Goal: Task Accomplishment & Management: Manage account settings

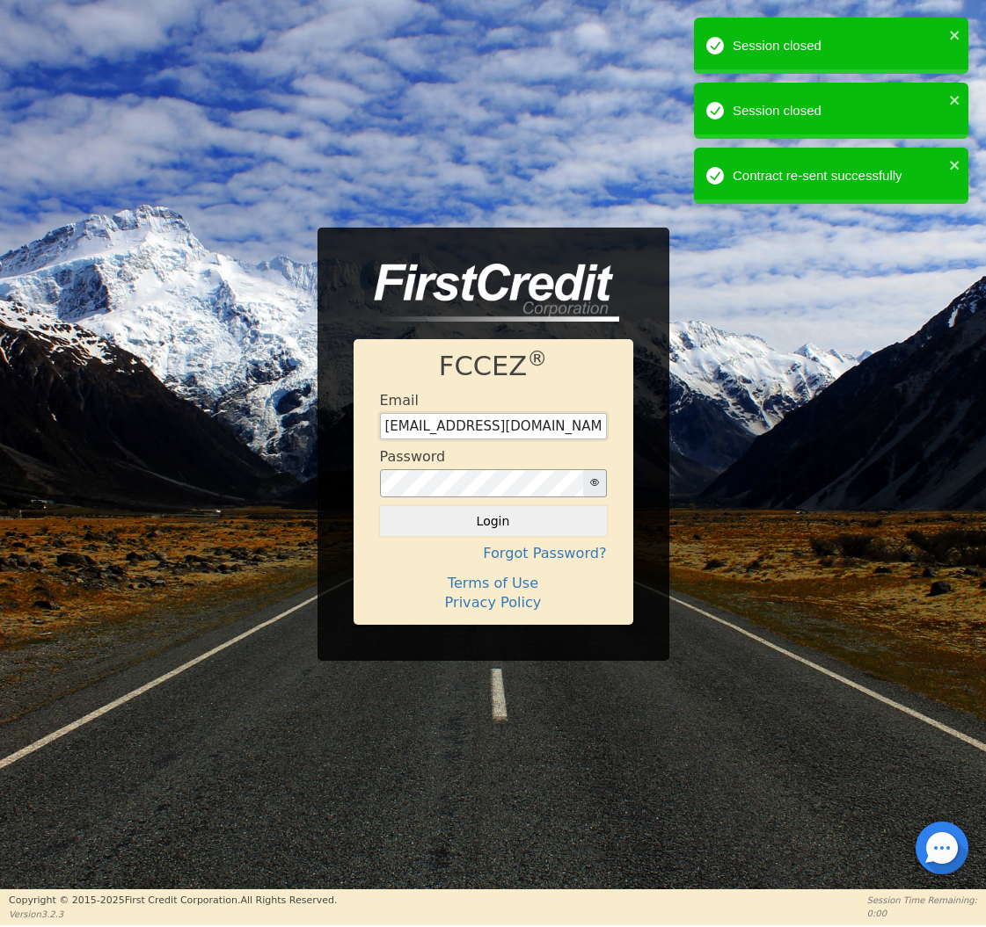
type input "[EMAIL_ADDRESS][DOMAIN_NAME]"
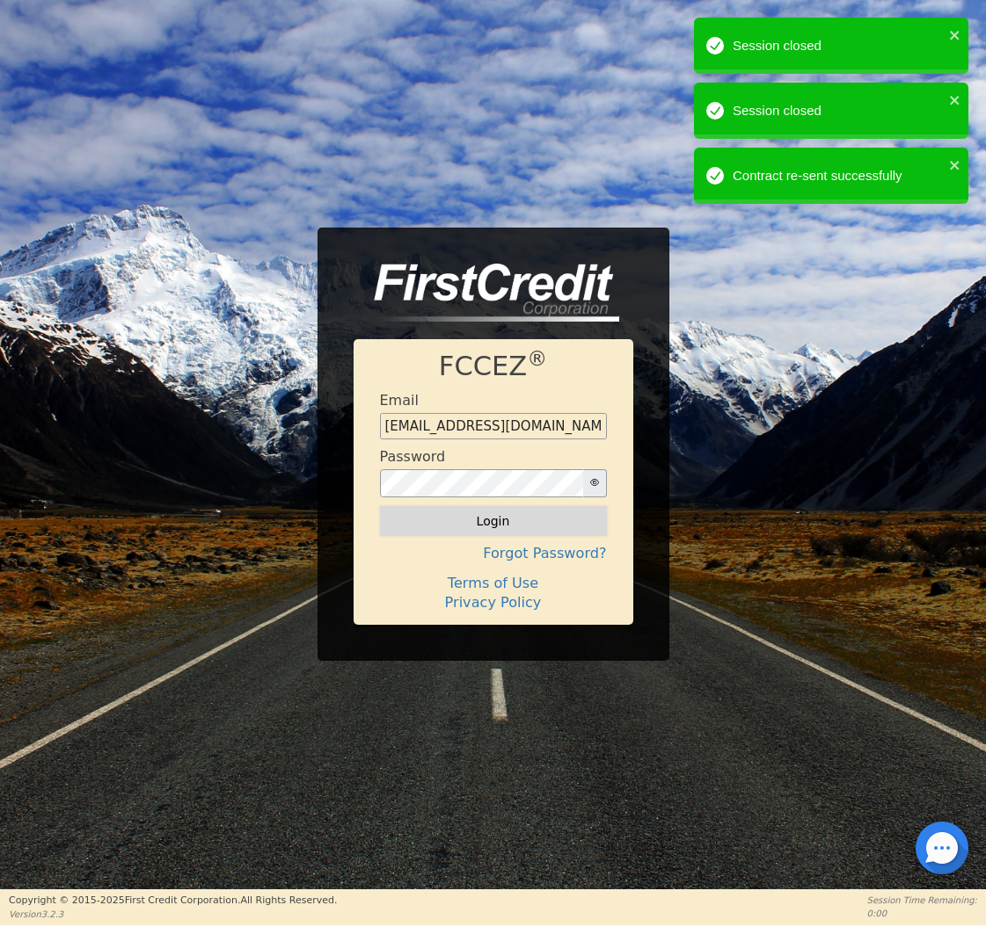
click at [495, 523] on button "Login" at bounding box center [493, 521] width 227 height 30
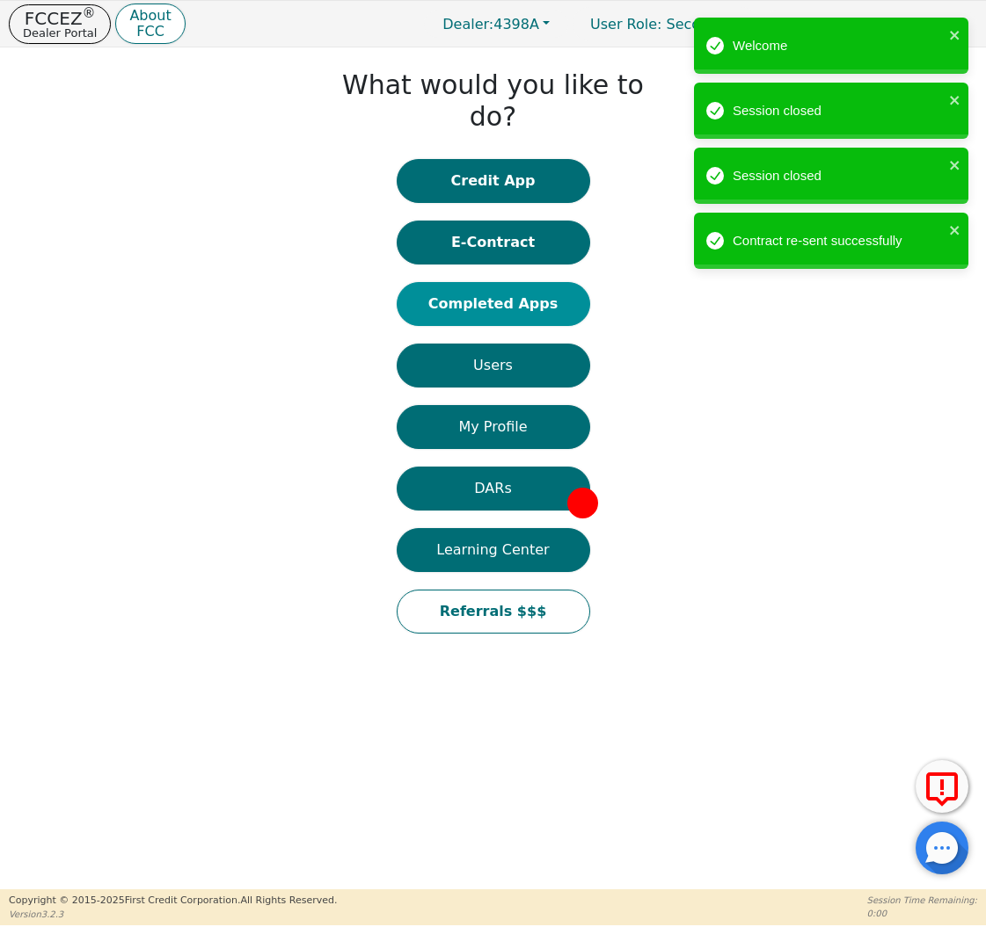
click at [486, 282] on button "Completed Apps" at bounding box center [492, 304] width 193 height 44
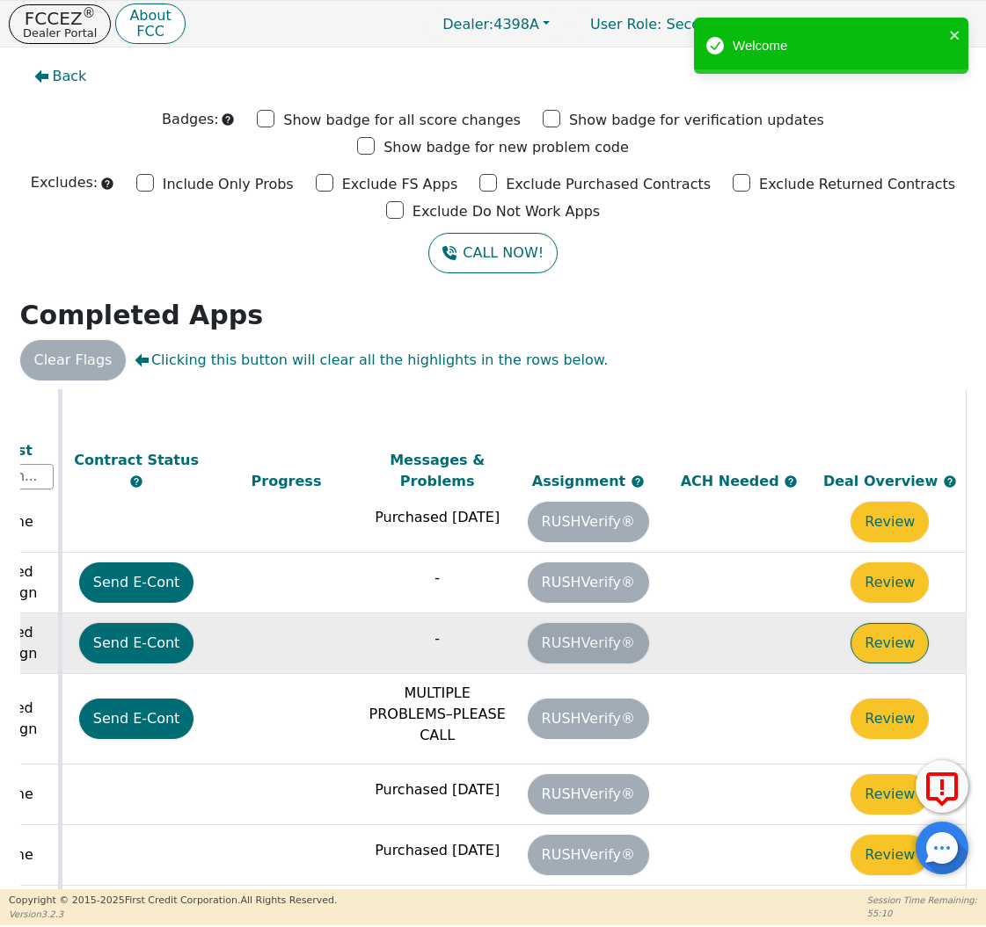
scroll to position [484, 982]
click at [885, 623] on button "Review" at bounding box center [889, 643] width 78 height 40
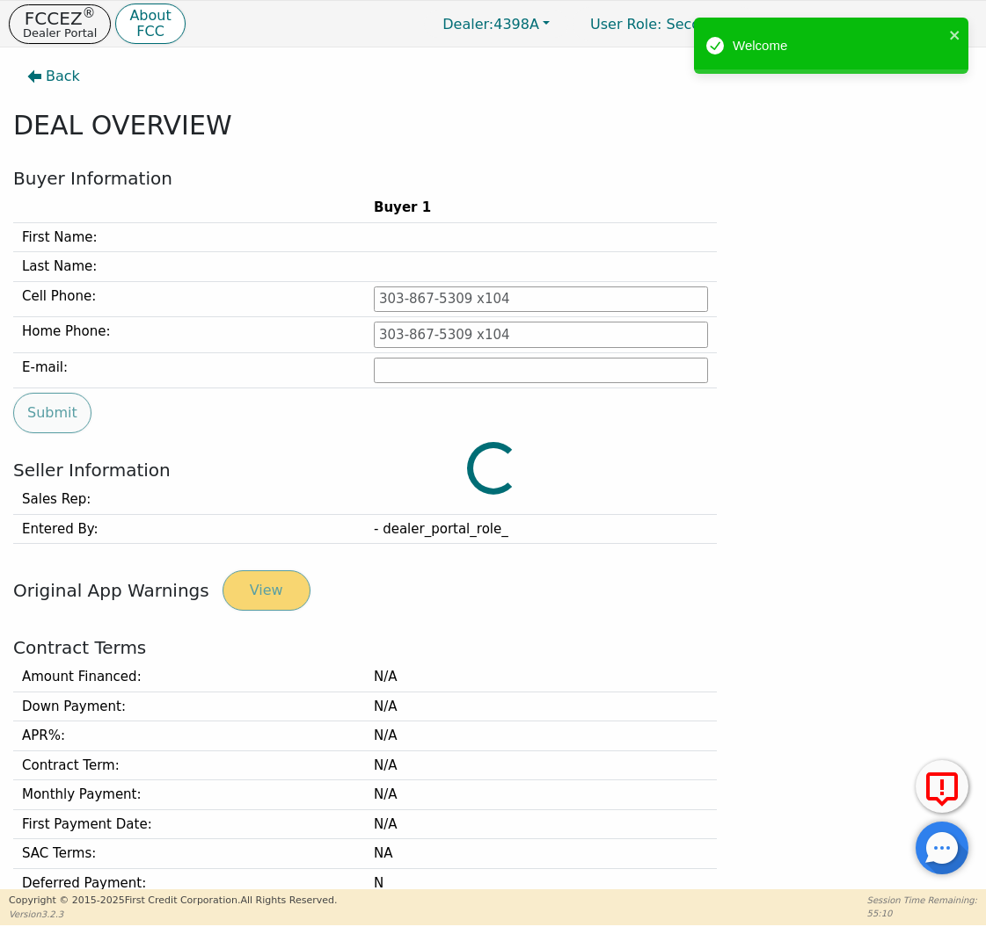
type input "[PHONE_NUMBER]"
type input "[PERSON_NAME][EMAIL_ADDRESS][PERSON_NAME][DOMAIN_NAME]"
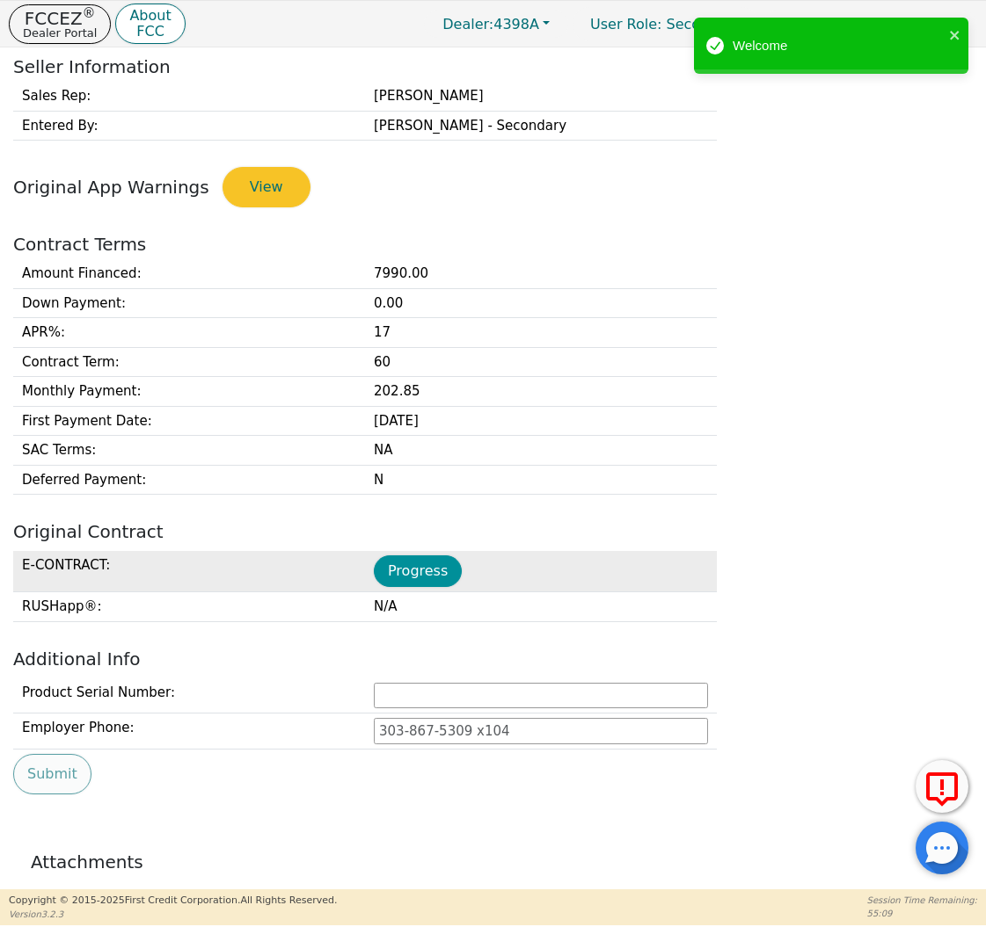
click at [433, 567] on button "Progress" at bounding box center [418, 572] width 88 height 32
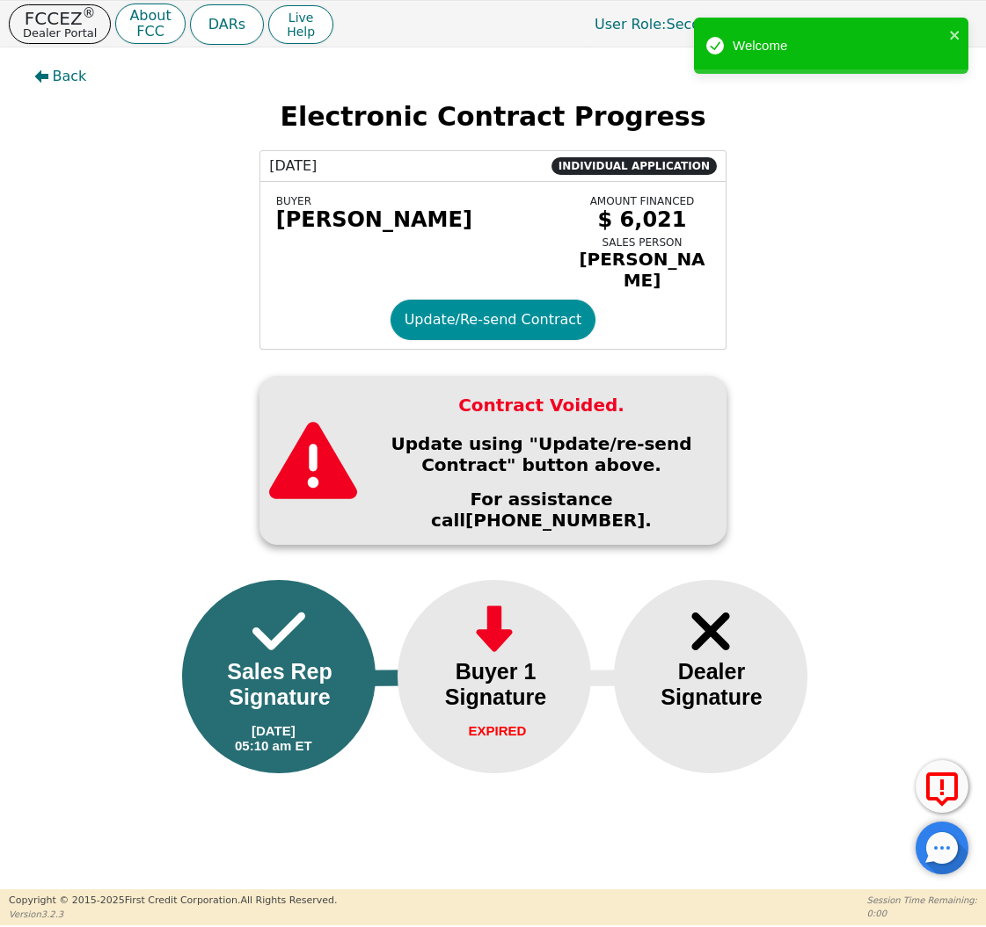
click at [447, 331] on button "Update/Re-send Contract" at bounding box center [493, 320] width 206 height 40
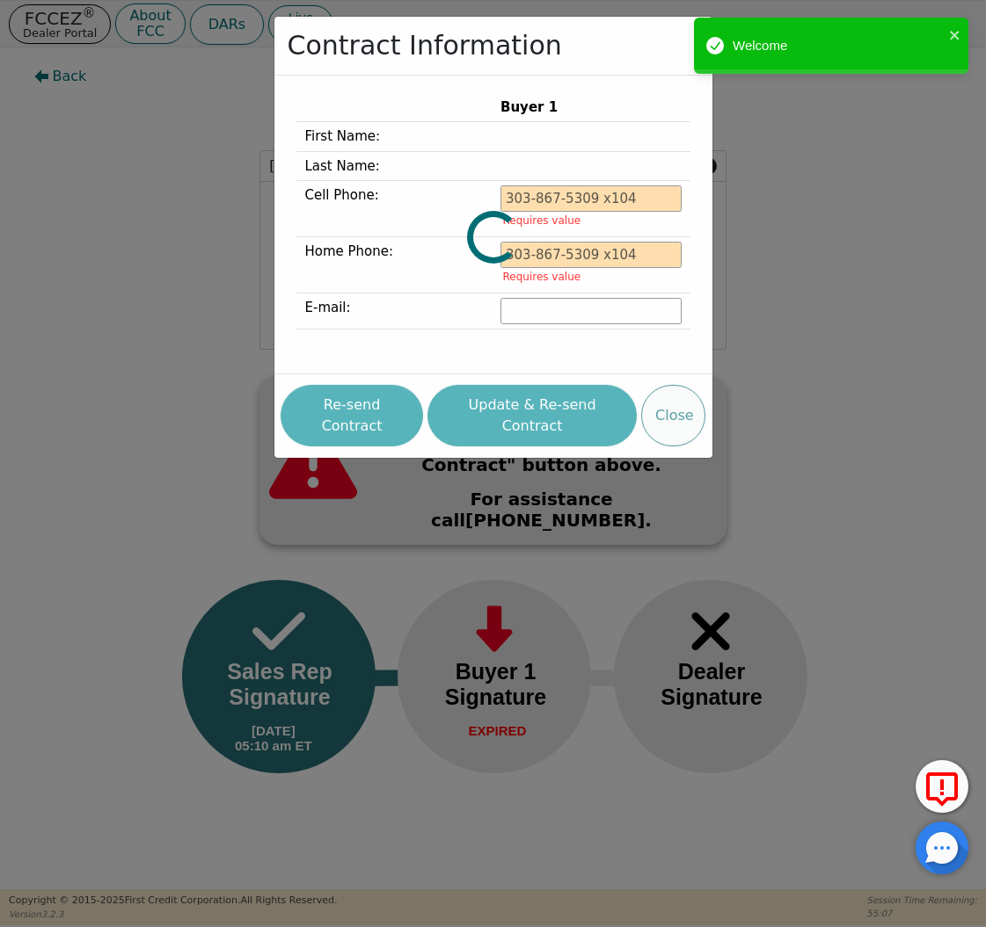
type input "[PHONE_NUMBER]"
type input "[PERSON_NAME][EMAIL_ADDRESS][PERSON_NAME][DOMAIN_NAME]"
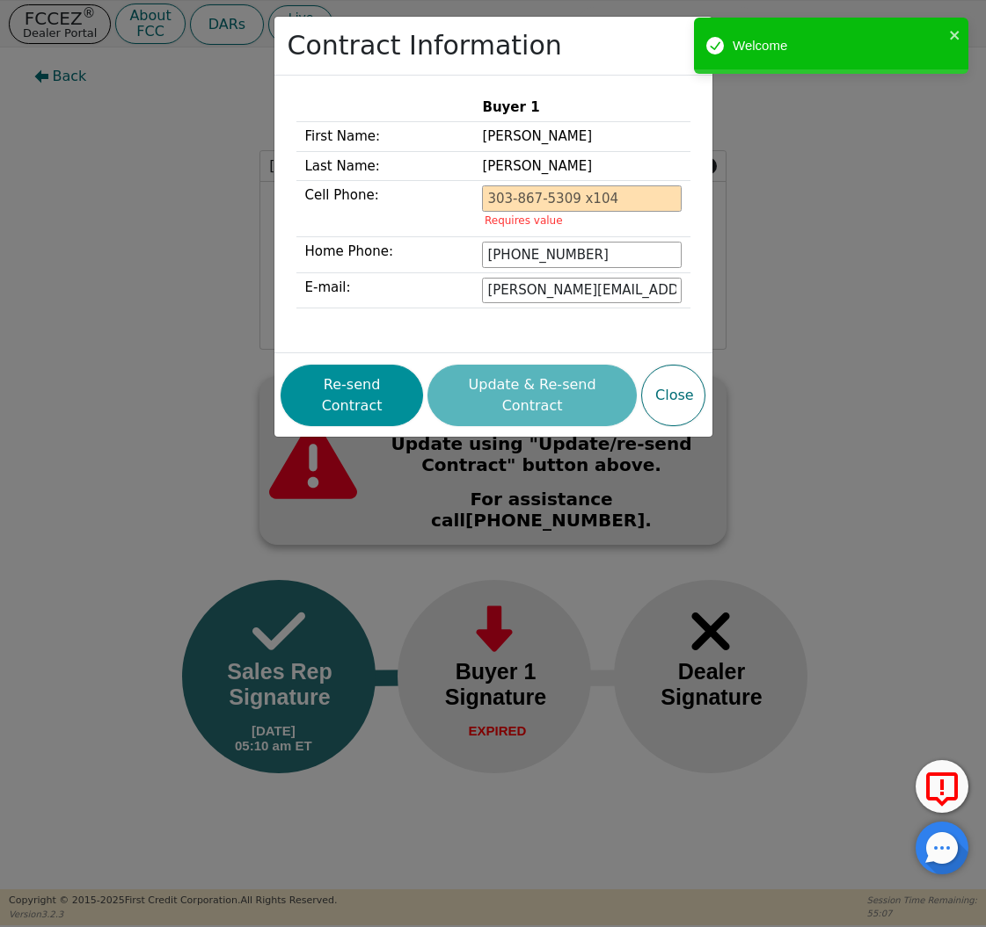
click at [337, 377] on button "Re-send Contract" at bounding box center [351, 396] width 142 height 62
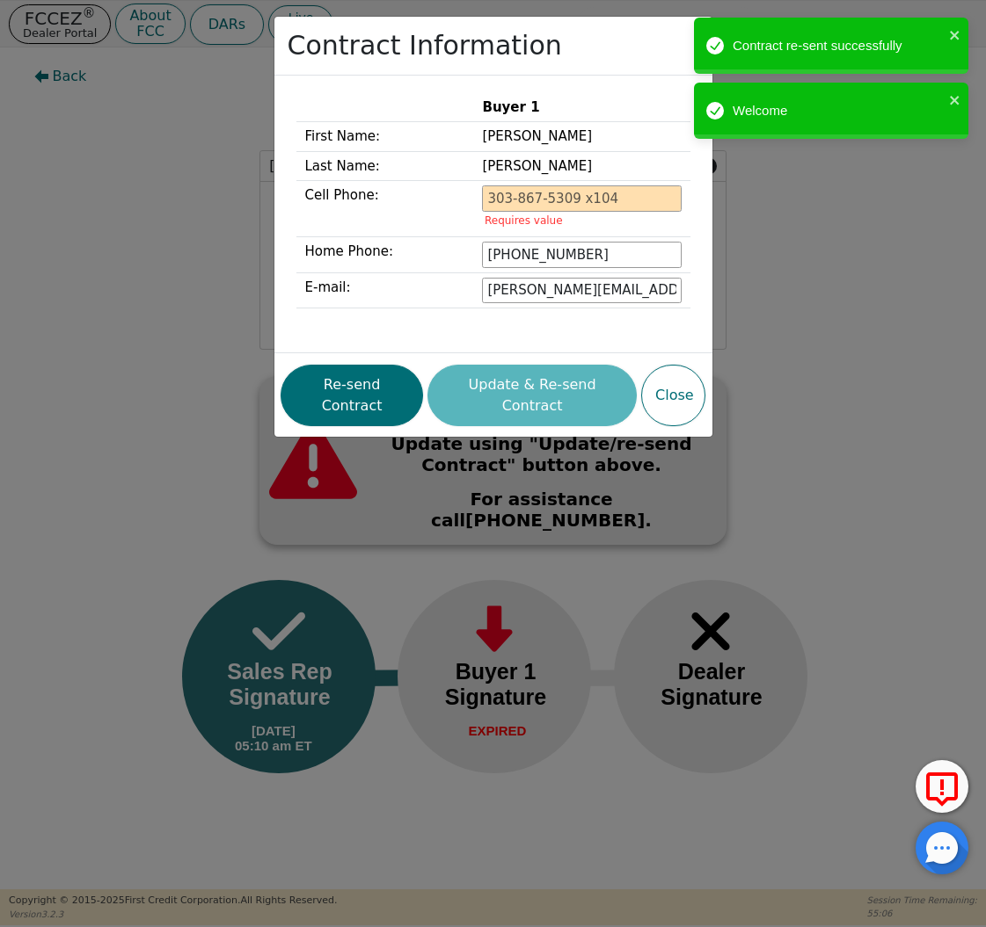
click at [123, 180] on div "Contract Information Buyer 1 First Name: [PERSON_NAME] Last Name: [PERSON_NAME]…" at bounding box center [493, 463] width 986 height 927
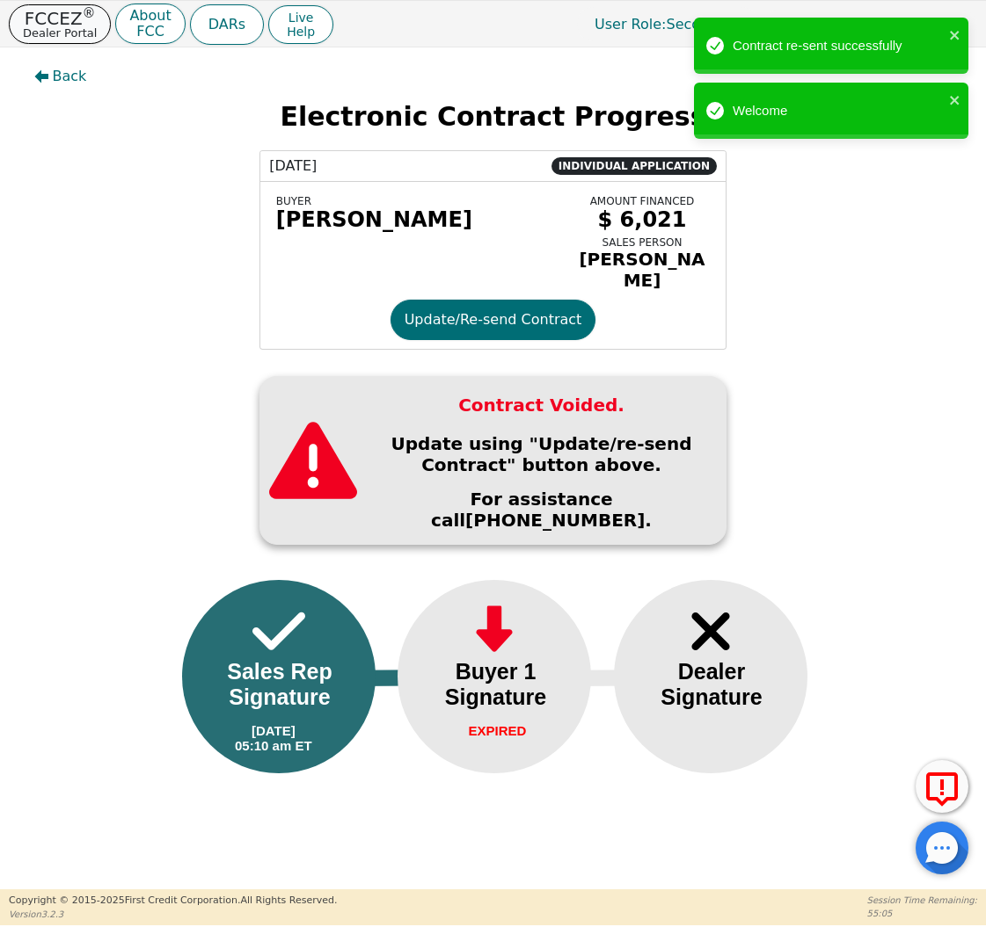
click at [41, 37] on p "Dealer Portal" at bounding box center [60, 32] width 74 height 11
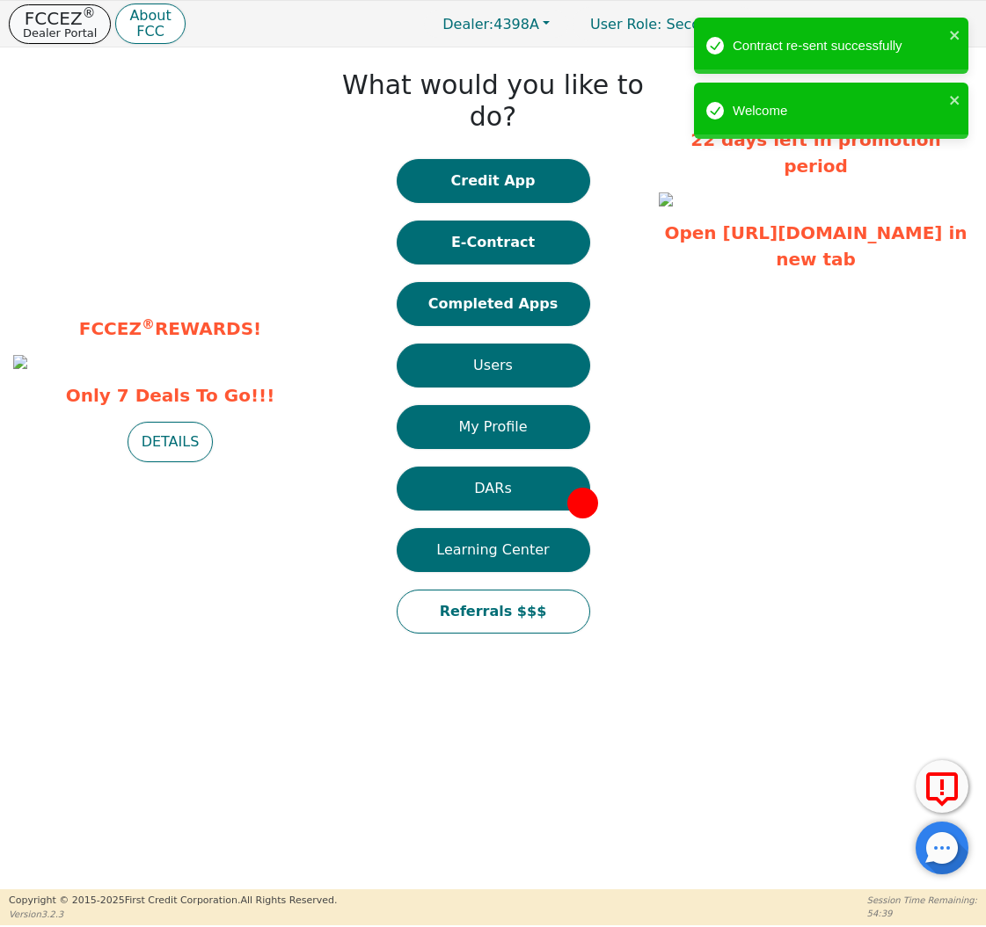
click at [91, 30] on p "Dealer Portal" at bounding box center [60, 32] width 74 height 11
